Goal: Task Accomplishment & Management: Use online tool/utility

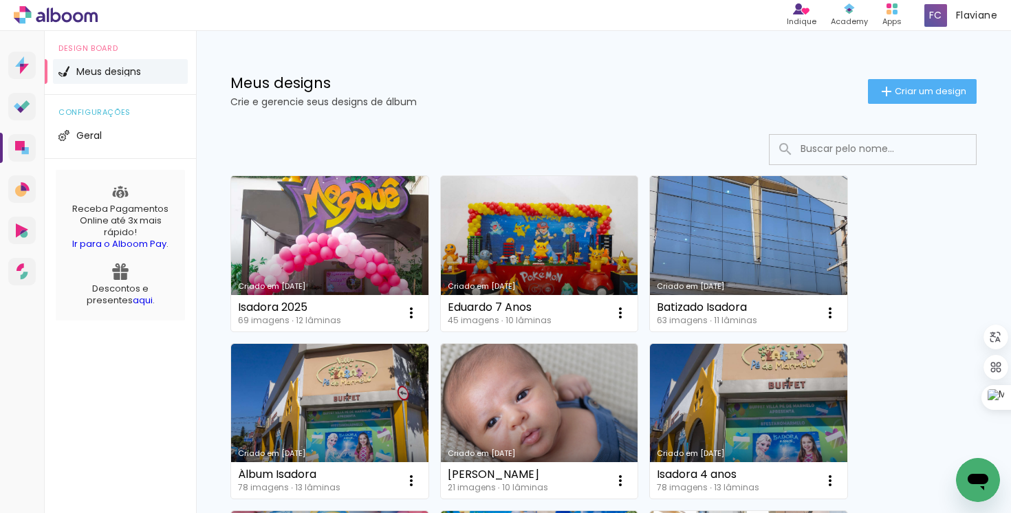
click at [280, 254] on link "Criado em [DATE]" at bounding box center [329, 253] width 197 height 155
